Goal: Information Seeking & Learning: Compare options

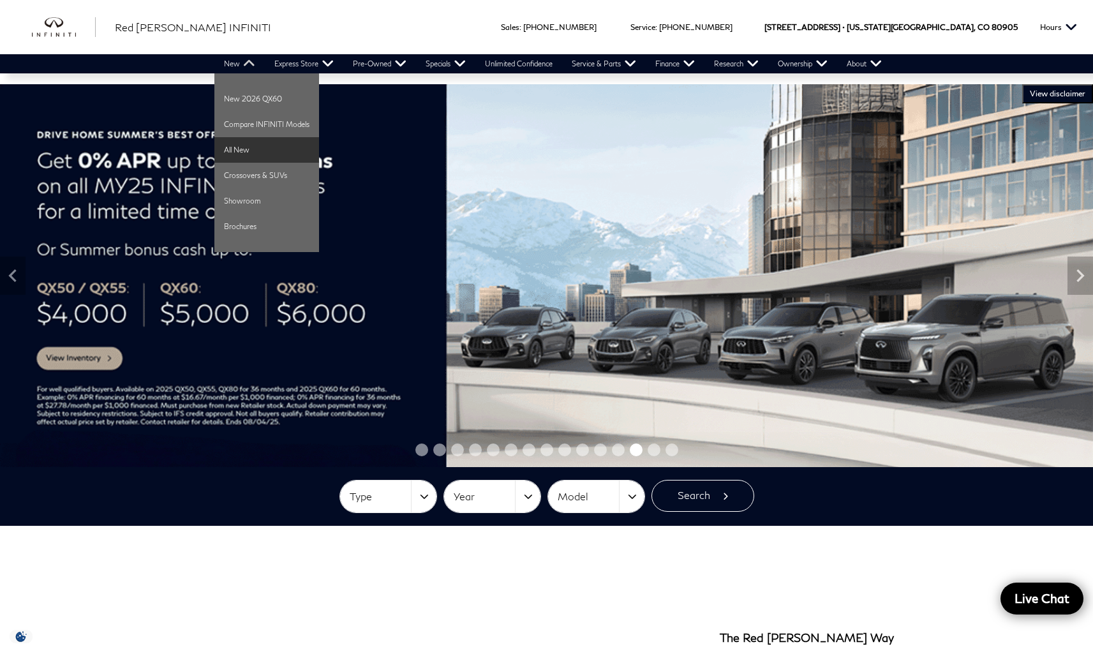
click at [239, 150] on link "All New" at bounding box center [266, 150] width 105 height 26
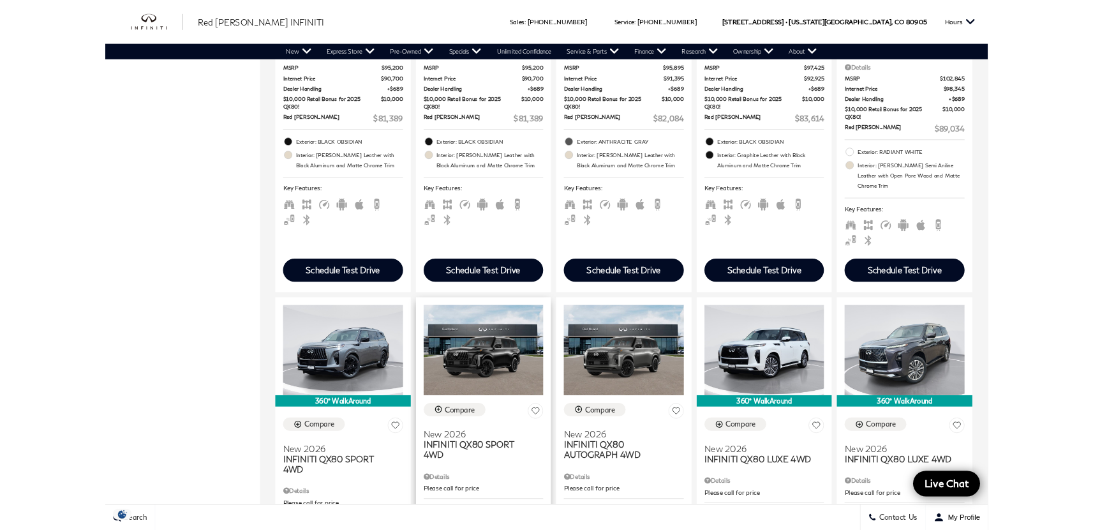
scroll to position [1693, 0]
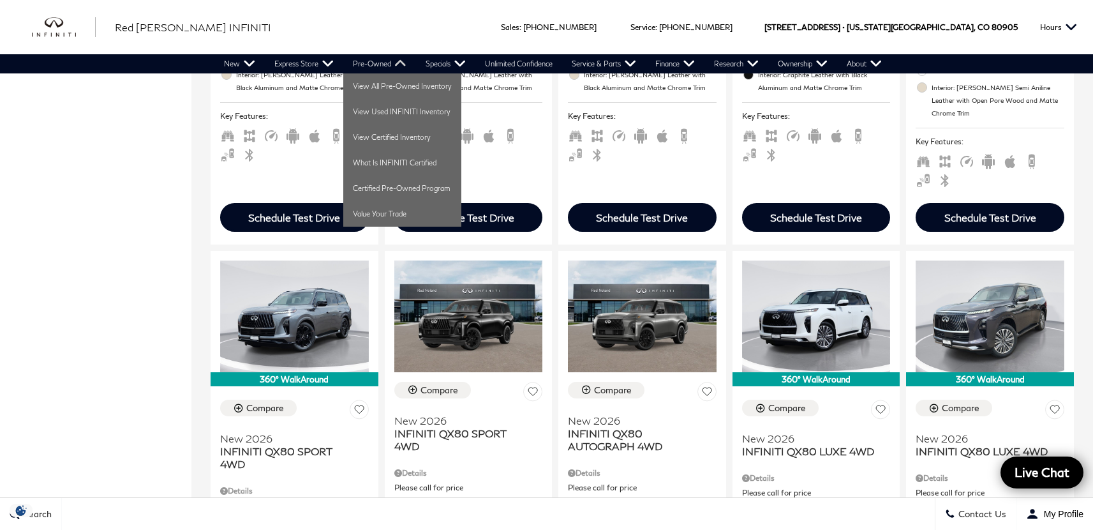
click at [383, 63] on link "Pre-Owned" at bounding box center [379, 63] width 73 height 19
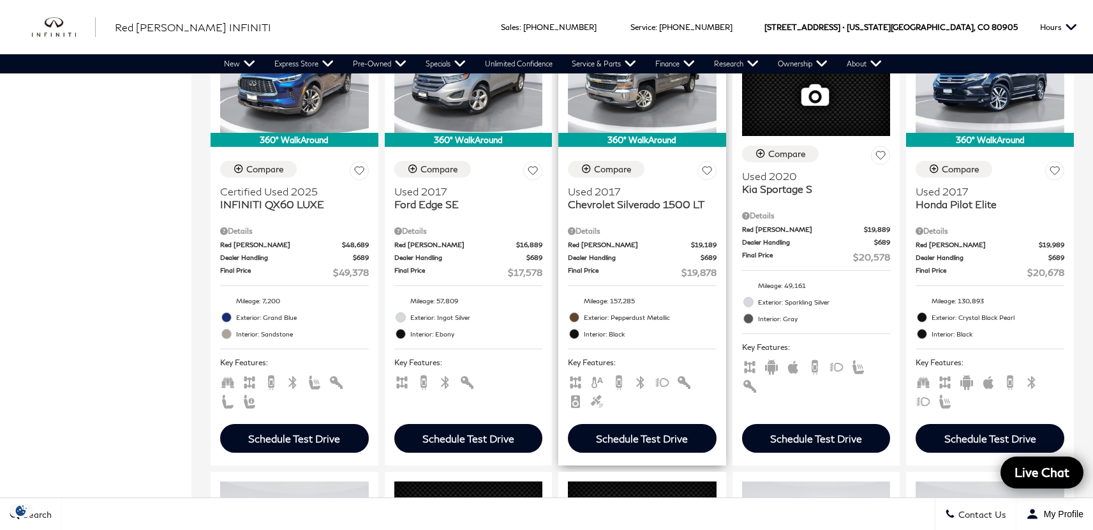
scroll to position [833, 0]
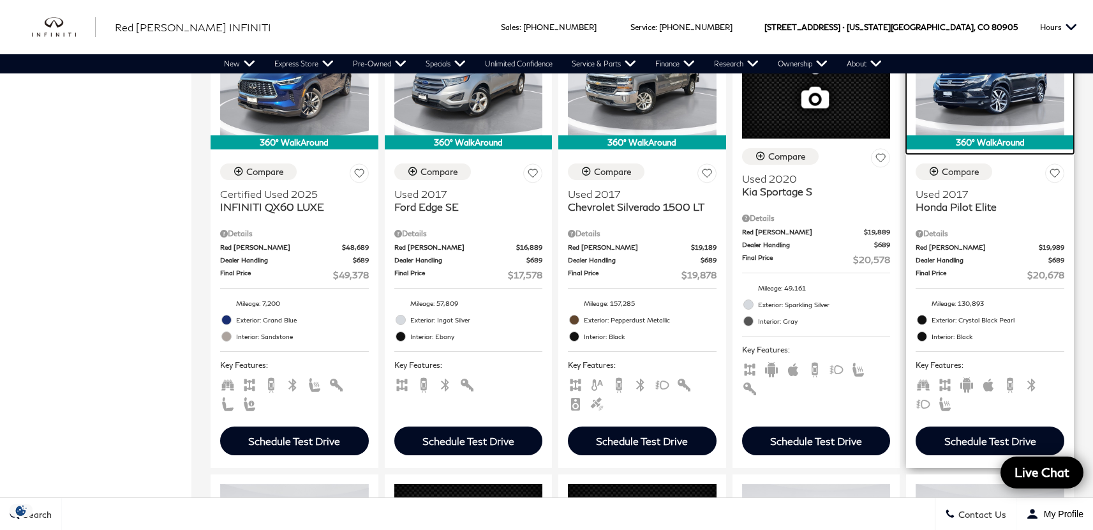
click at [989, 135] on img at bounding box center [990, 79] width 149 height 111
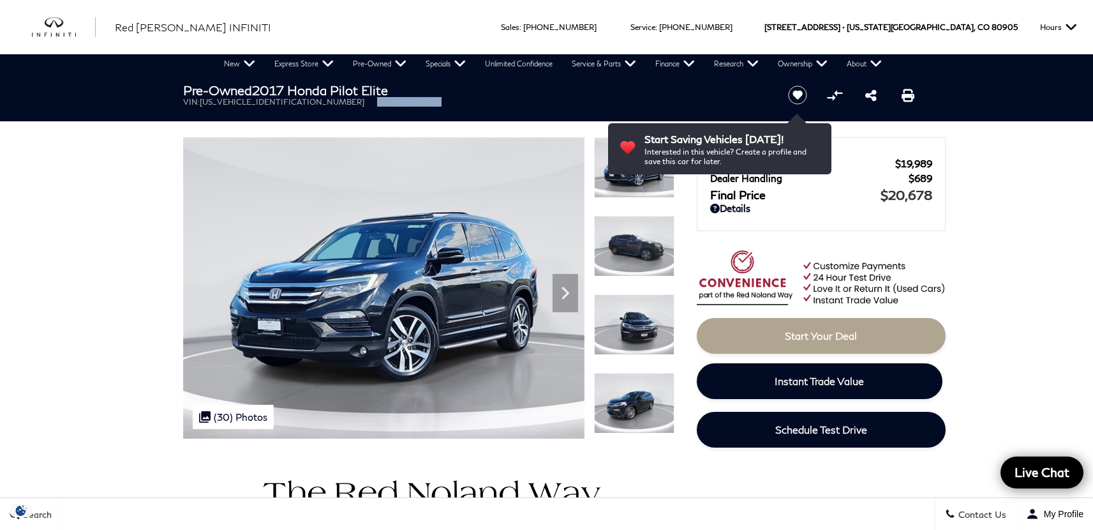
drag, startPoint x: 301, startPoint y: 103, endPoint x: 388, endPoint y: 102, distance: 86.8
click at [388, 102] on ul "VIN: 5FNYF6H08HB068357 Stock: UI068357A" at bounding box center [475, 102] width 584 height 10
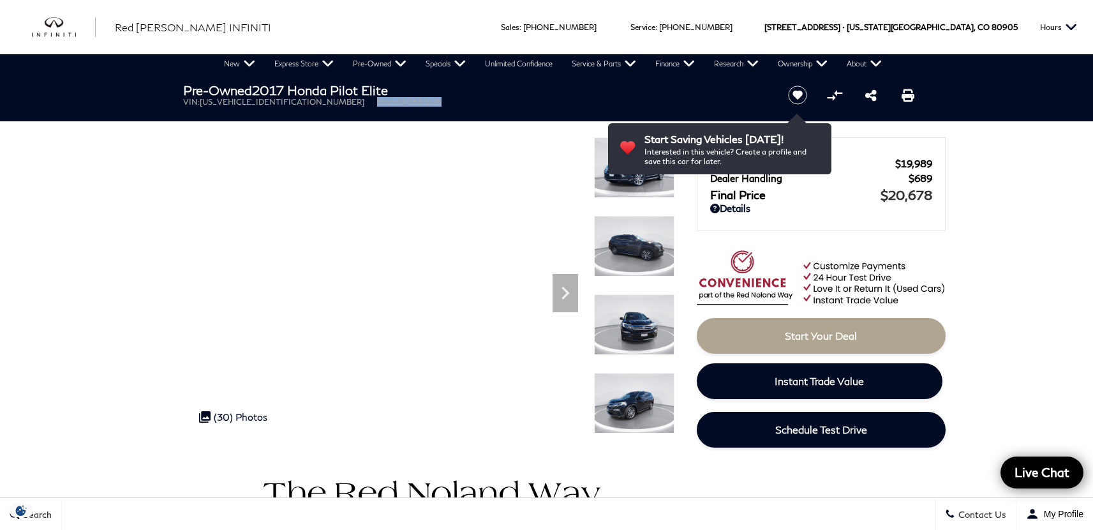
copy li "Stock: UI068357A"
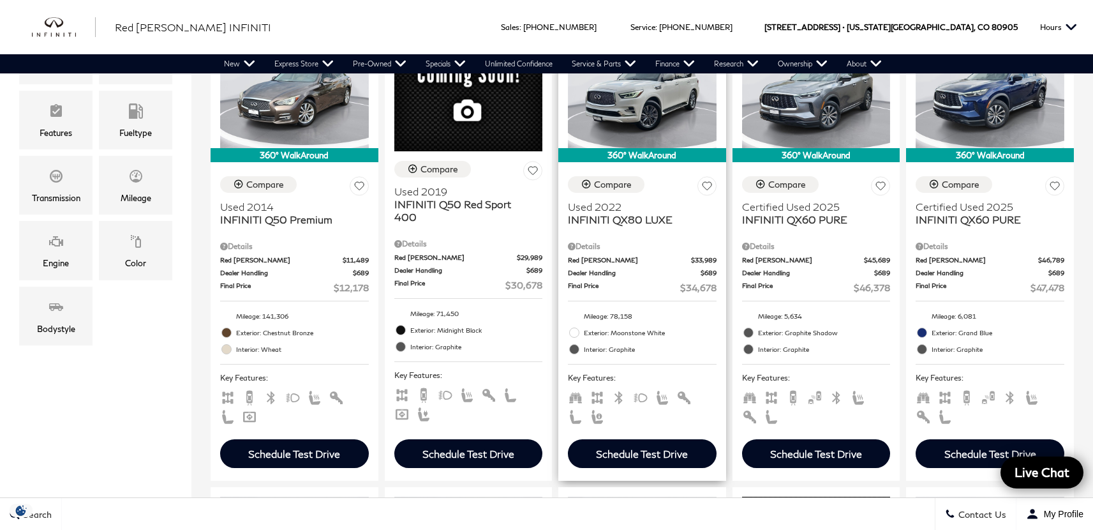
scroll to position [255, 0]
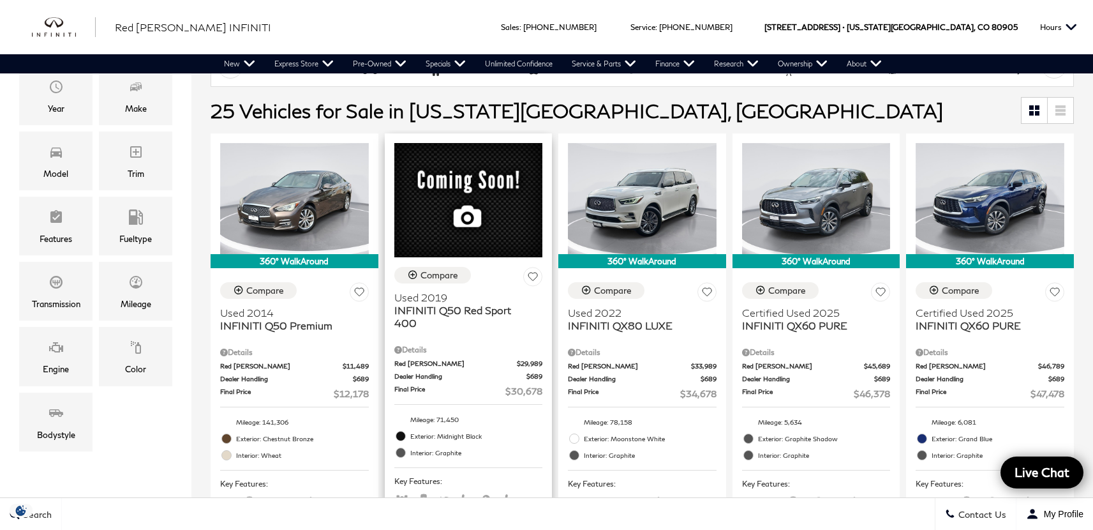
click at [432, 304] on span "Used 2019" at bounding box center [463, 297] width 139 height 13
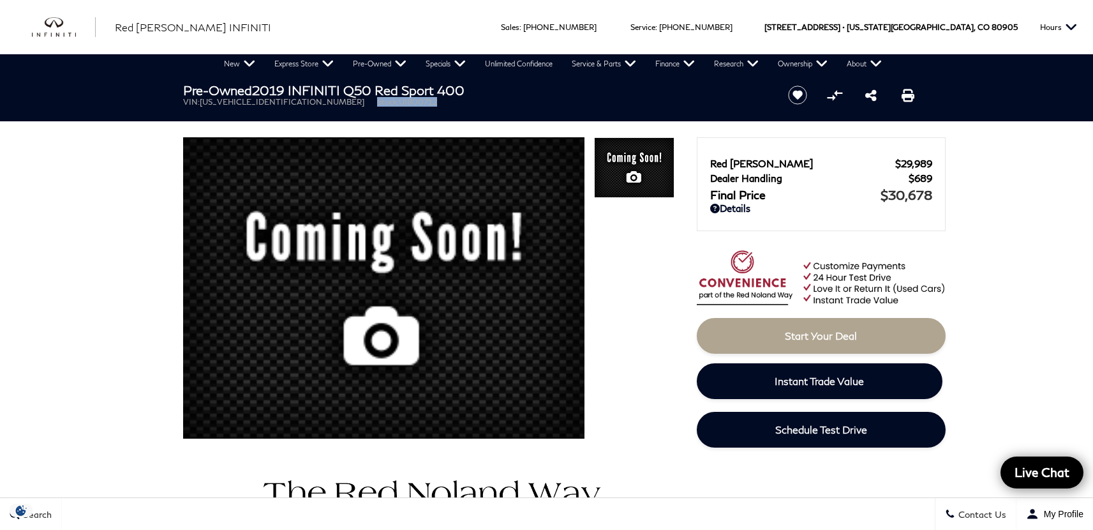
drag, startPoint x: 300, startPoint y: 102, endPoint x: 373, endPoint y: 99, distance: 72.8
click at [373, 99] on ul "VIN: [US_VEHICLE_IDENTIFICATION_NUMBER] Stock: UI800712" at bounding box center [475, 102] width 584 height 10
copy li "Stock: UI800712"
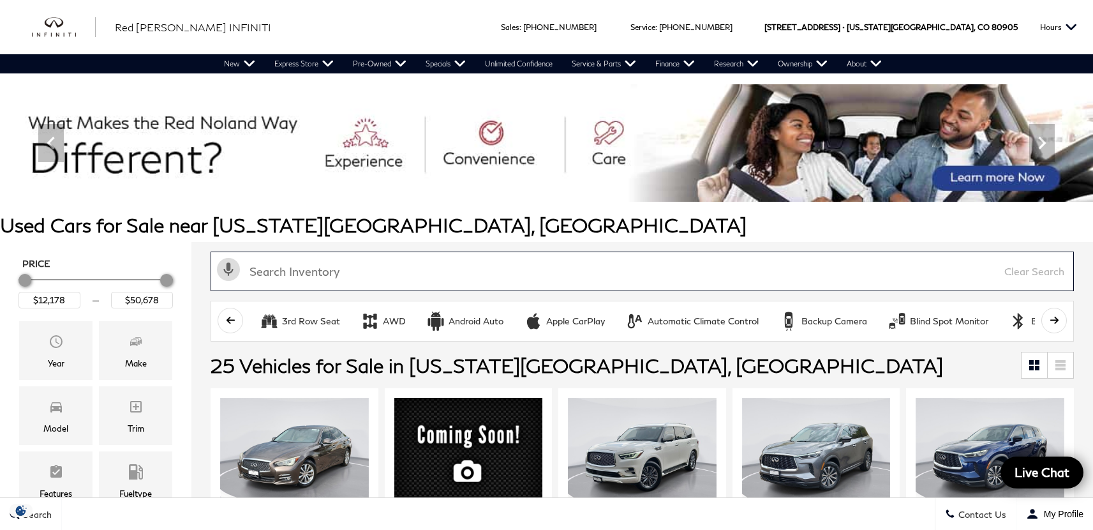
click at [427, 273] on input "text" at bounding box center [643, 271] width 864 height 40
type input "land rover"
type input "$19,878"
type input "$30,678"
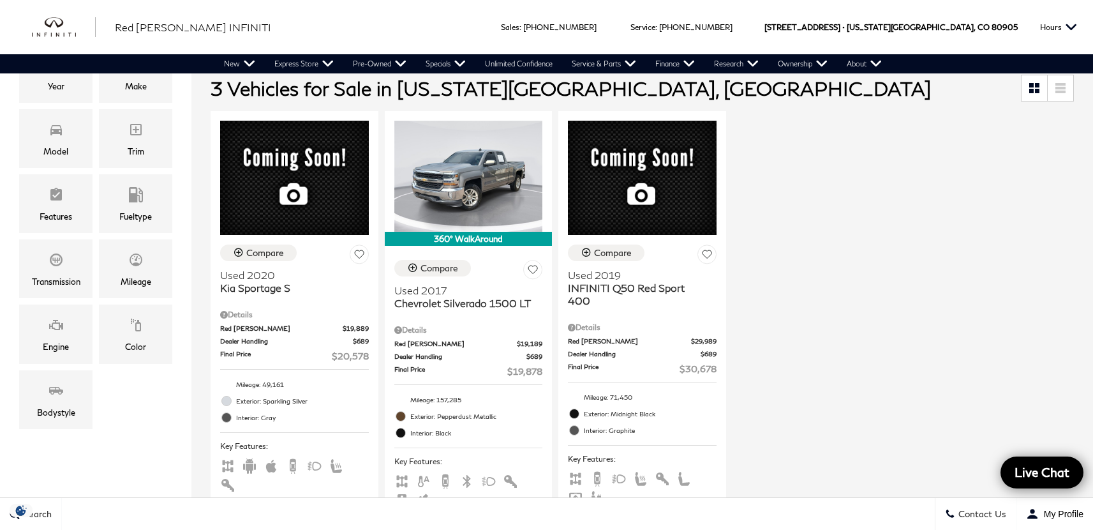
scroll to position [57, 0]
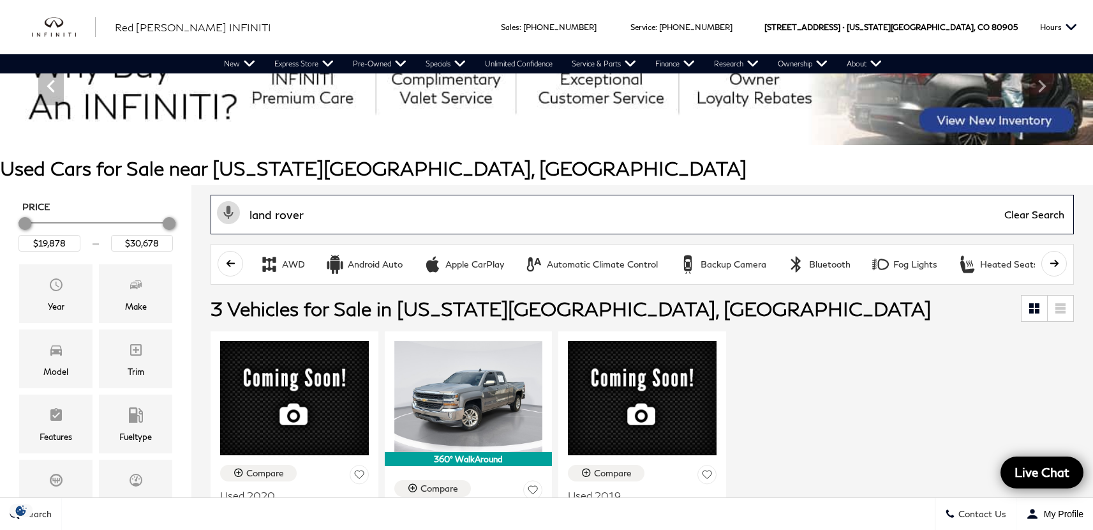
drag, startPoint x: 344, startPoint y: 213, endPoint x: 223, endPoint y: 212, distance: 120.6
click at [223, 212] on div "Activate Voice Search land rover Clear Search" at bounding box center [642, 215] width 876 height 40
type input "disc"
type input "$12,178"
type input "$50,678"
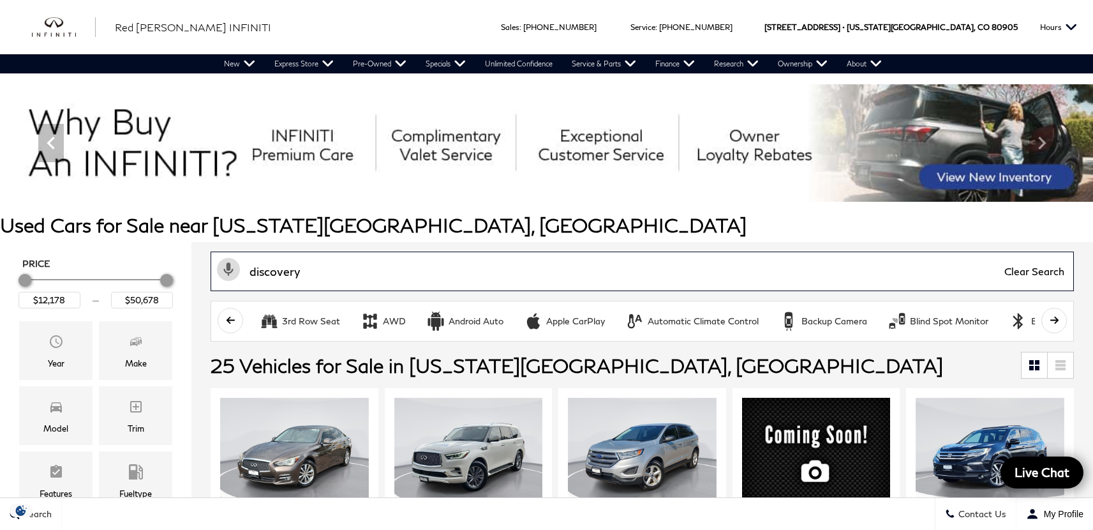
type input "discovery"
